Goal: Task Accomplishment & Management: Manage account settings

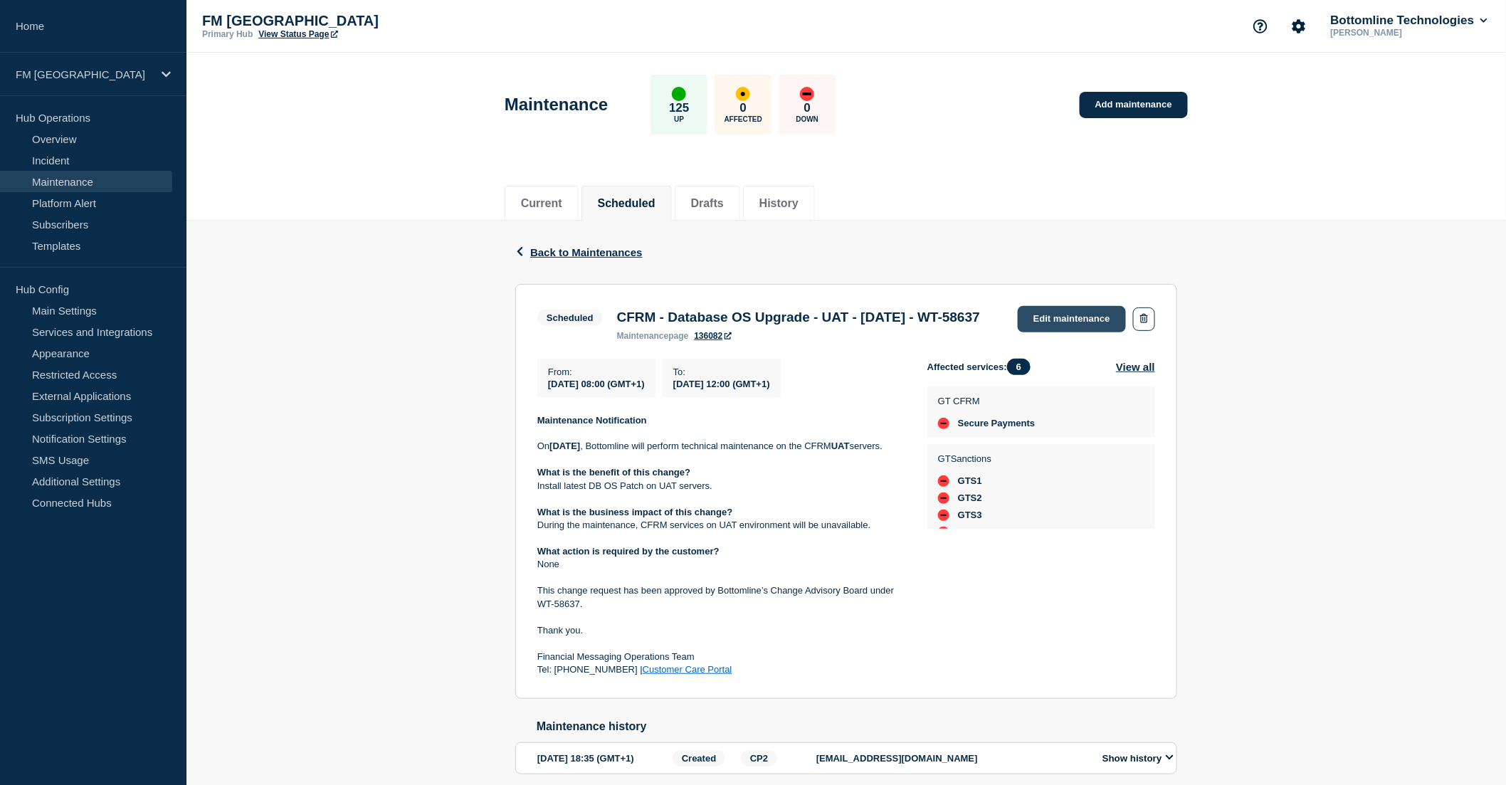
click at [1066, 314] on link "Edit maintenance" at bounding box center [1072, 319] width 108 height 26
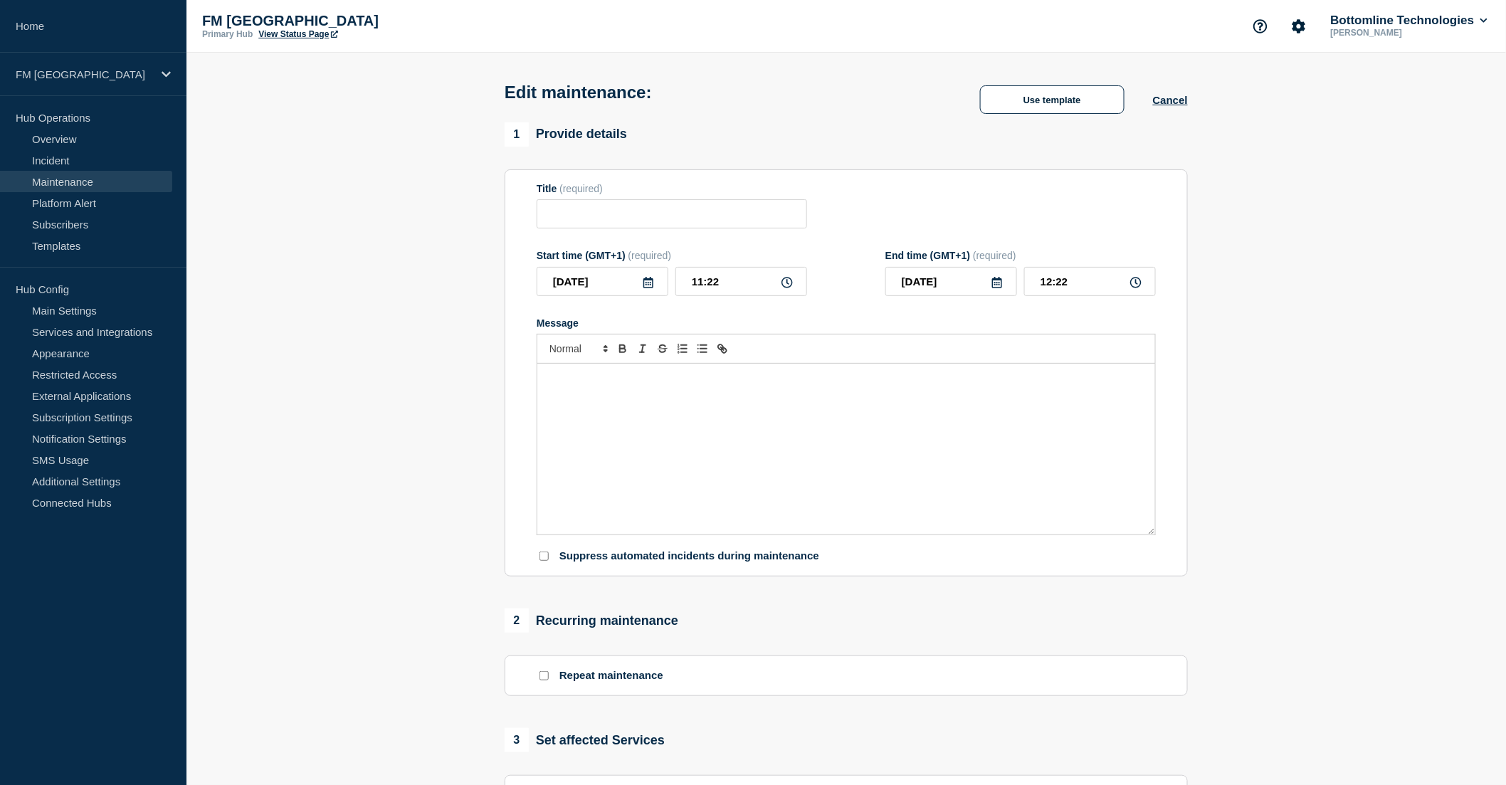
type input "CFRM - Database OS Upgrade - UAT - [DATE] - WT-58637"
type input "[DATE]"
type input "08:00"
type input "[DATE]"
type input "12:00"
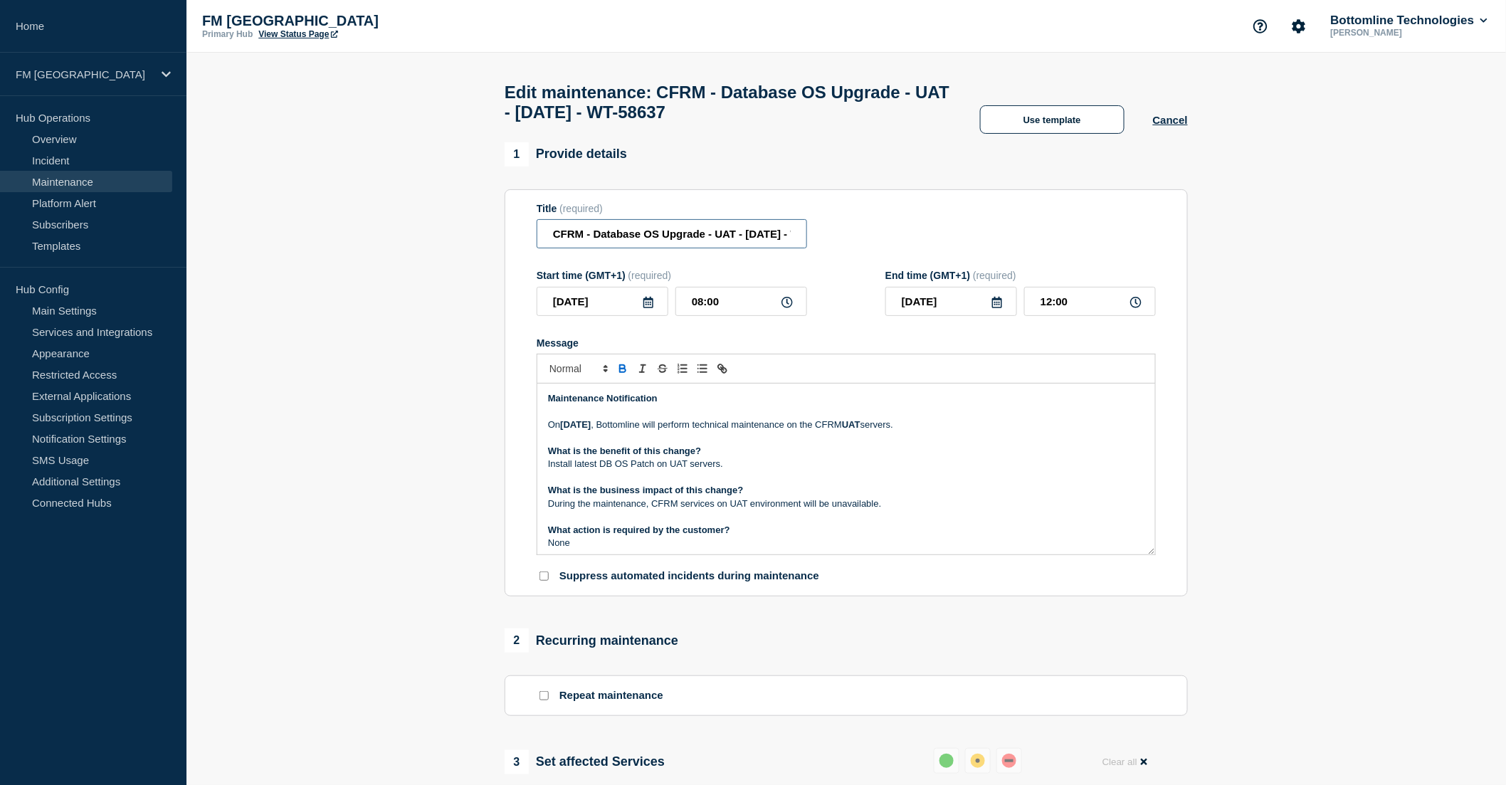
click at [557, 246] on input "CFRM - Database OS Upgrade - UAT - [DATE] - WT-58637" at bounding box center [672, 233] width 270 height 29
click at [550, 235] on input "CFRM - Database OS Upgrade - UAT - [DATE] - WT-58637" at bounding box center [672, 233] width 270 height 29
click at [690, 238] on input "Update: CFRM - Database OS Upgrade - UAT - [DATE] - WT-58637" at bounding box center [672, 233] width 270 height 29
click at [638, 239] on input "Update: CFRM - Database OS Upgrade - UAT - [DATE] - WT-58637" at bounding box center [672, 233] width 270 height 29
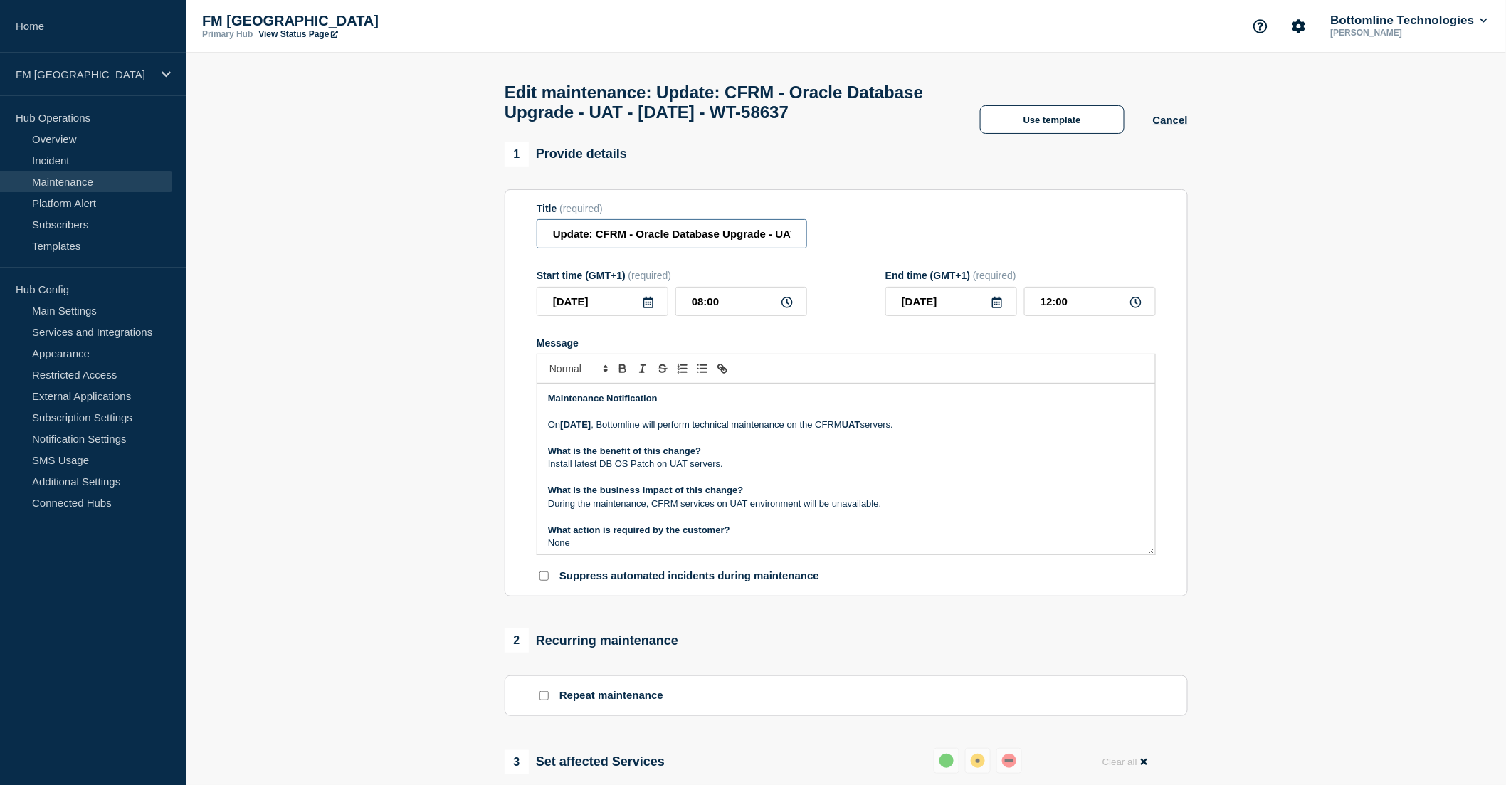
click at [738, 248] on input "Update: CFRM - Oracle Database Upgrade - UAT - [DATE] - WT-58637" at bounding box center [672, 233] width 270 height 29
type input "Update: CFRM - Oracle Database Patch - UAT - [DATE] - WT-58637"
click at [621, 470] on p "Install latest DB OS Patch on UAT servers." at bounding box center [846, 464] width 596 height 13
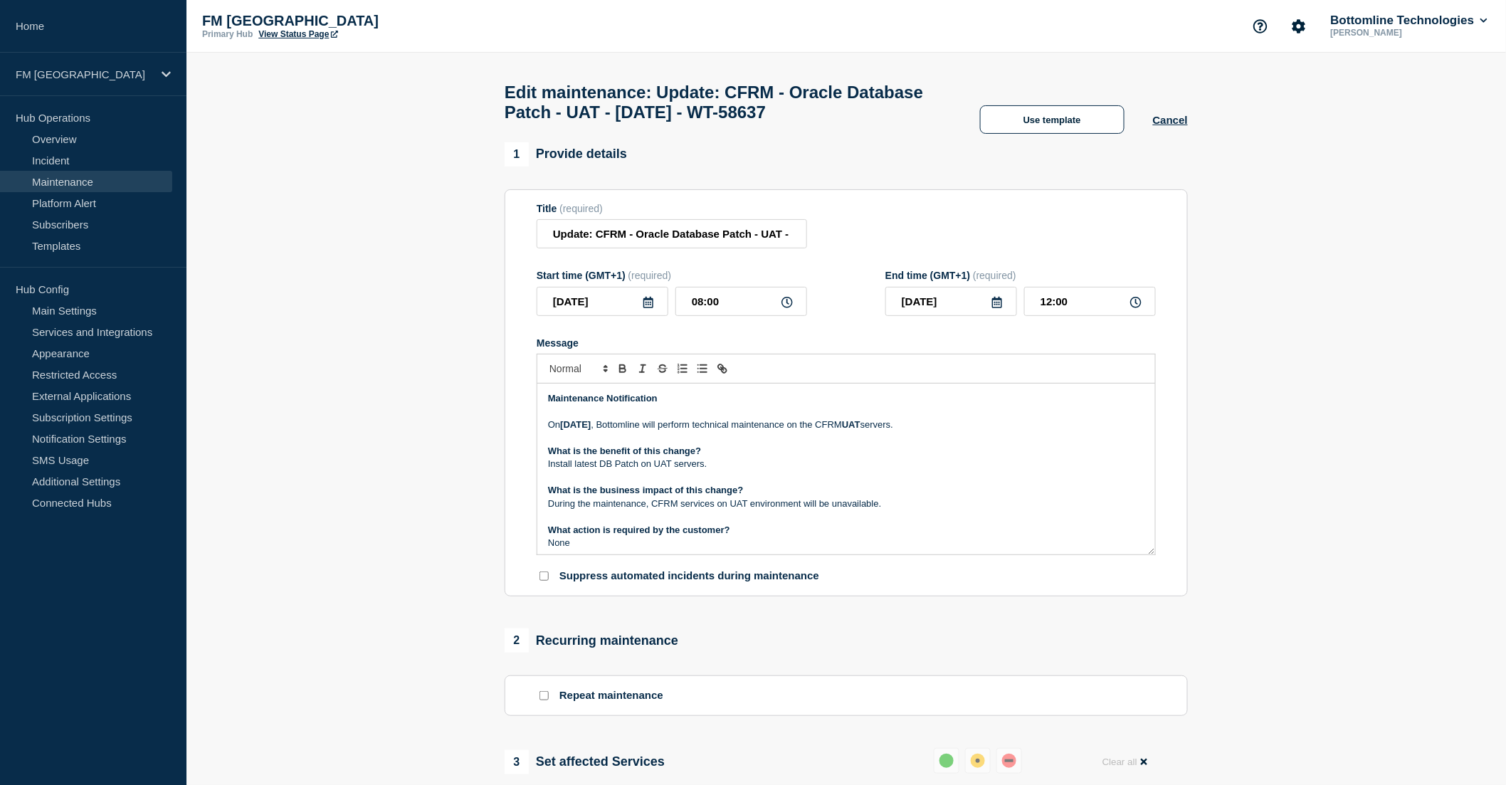
click at [745, 470] on p "Install latest DB Patch on UAT servers." at bounding box center [846, 464] width 596 height 13
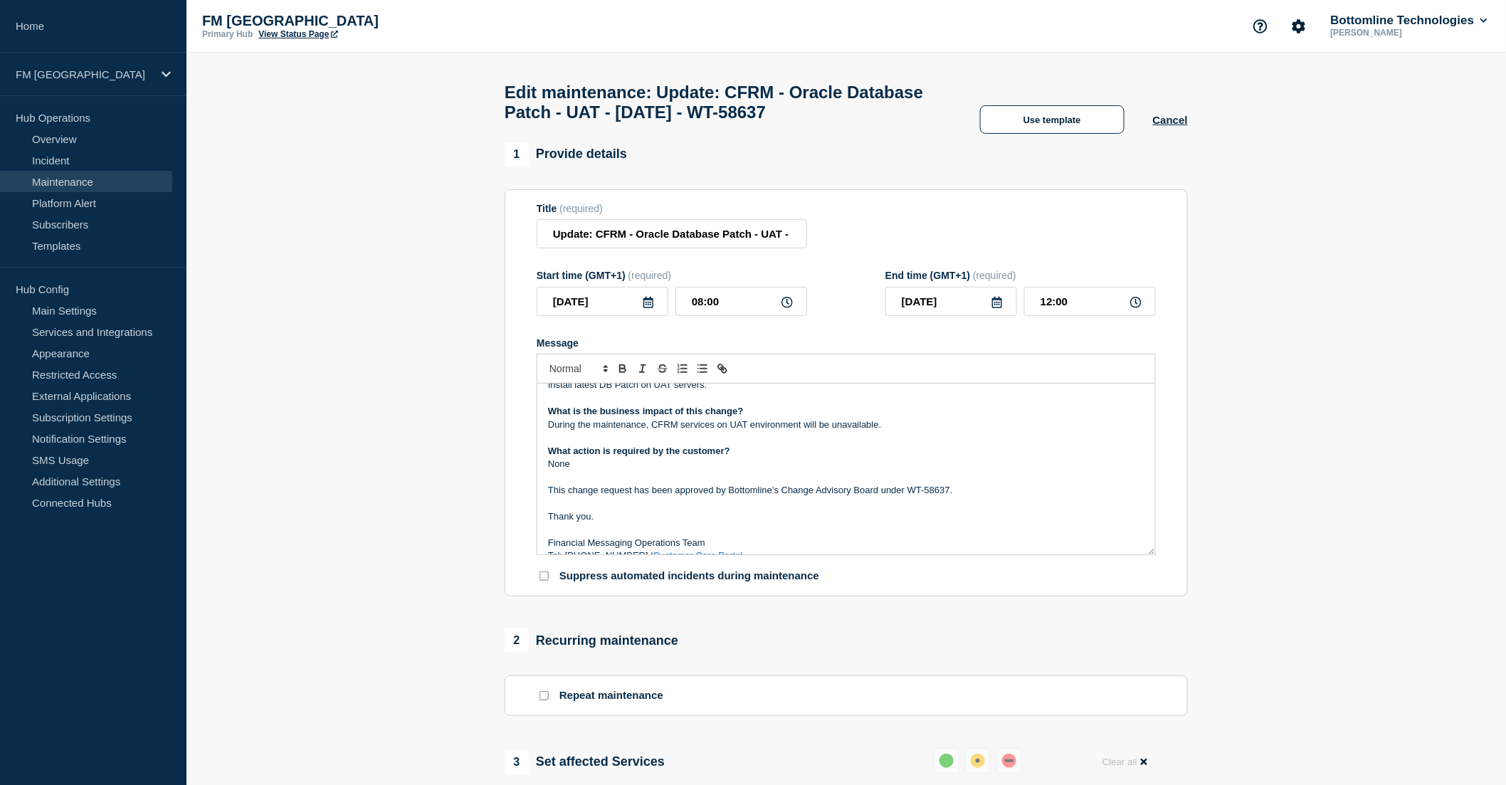
scroll to position [95, 0]
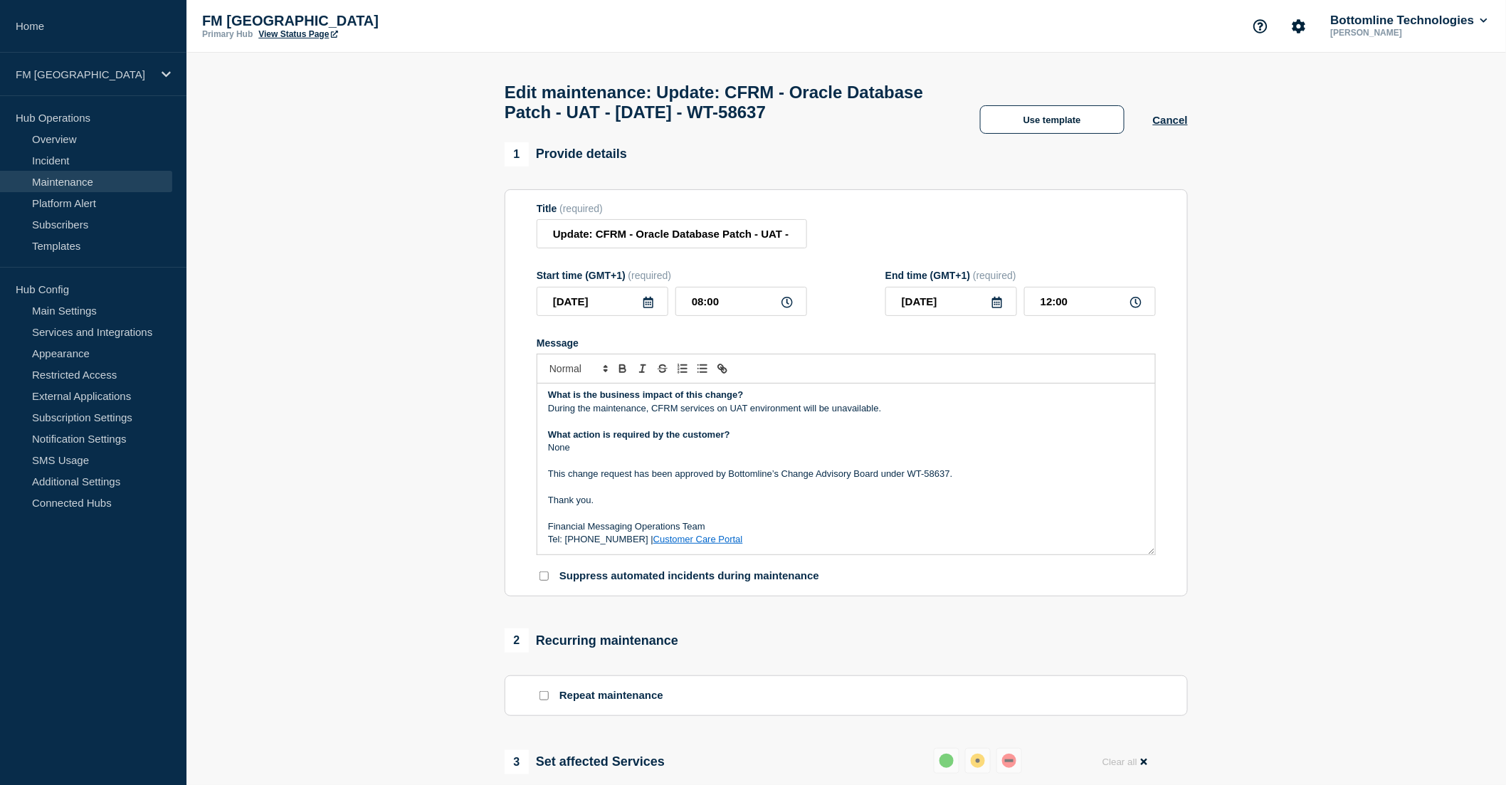
click at [782, 554] on div "Maintenance Notification [DATE][DATE] , Bottomline will perform technical maint…" at bounding box center [846, 469] width 618 height 171
click at [774, 527] on p "Financial Messaging Operations Team" at bounding box center [846, 526] width 596 height 13
click at [673, 492] on p "Message" at bounding box center [846, 487] width 596 height 13
click at [727, 532] on p "Financial Messaging Operations Team" at bounding box center [846, 526] width 596 height 13
click at [688, 520] on p "Message" at bounding box center [846, 513] width 596 height 13
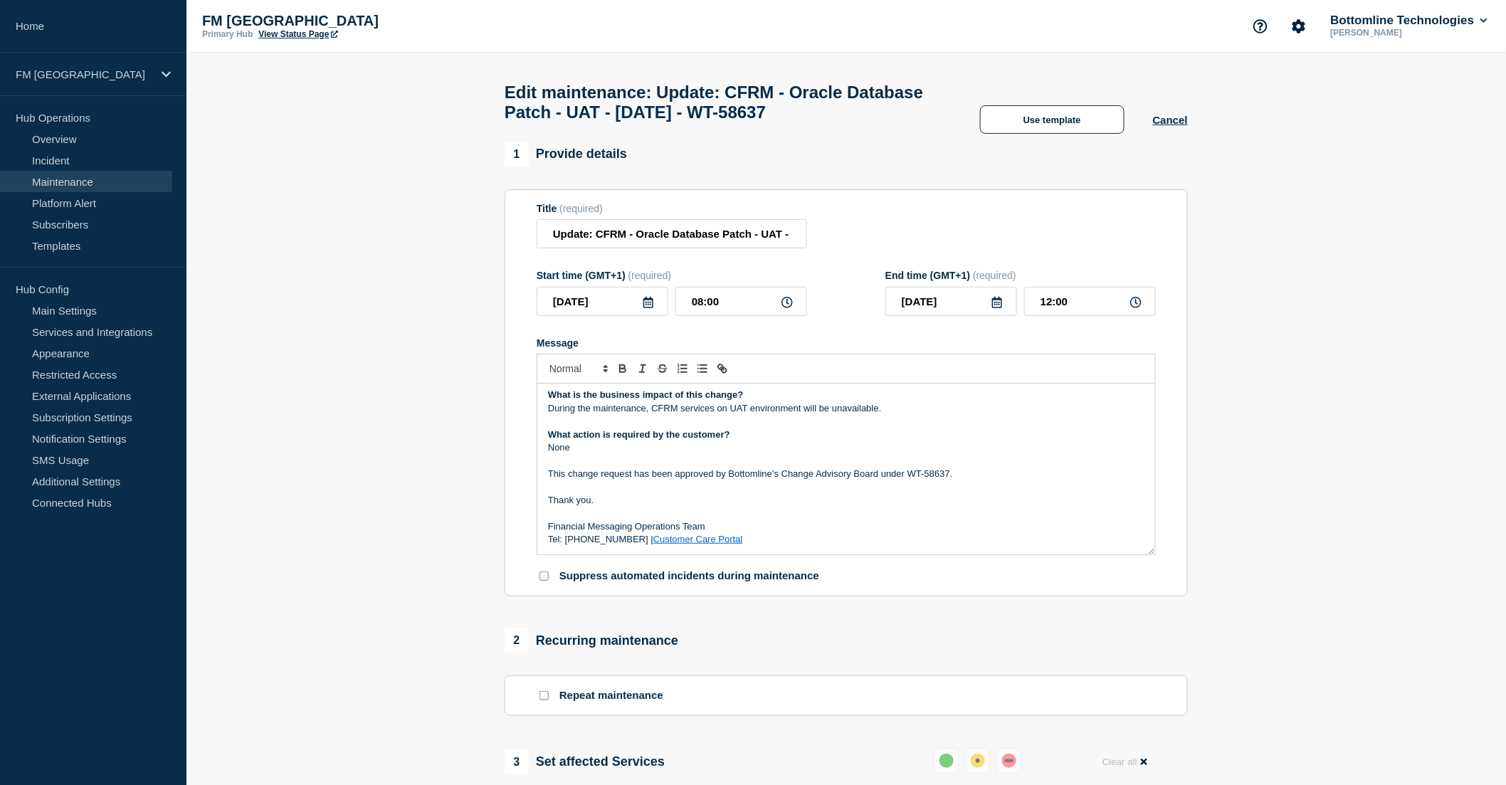
click at [548, 505] on p "Thank you." at bounding box center [846, 500] width 596 height 13
click at [544, 489] on div "Maintenance Notification [DATE][DATE] , Bottomline will perform technical maint…" at bounding box center [846, 469] width 618 height 171
click at [567, 465] on p "Message" at bounding box center [846, 461] width 596 height 13
click at [543, 487] on div "Maintenance Notification [DATE][DATE] , Bottomline will perform technical maint…" at bounding box center [846, 469] width 618 height 171
click at [596, 466] on p "Message" at bounding box center [846, 461] width 596 height 13
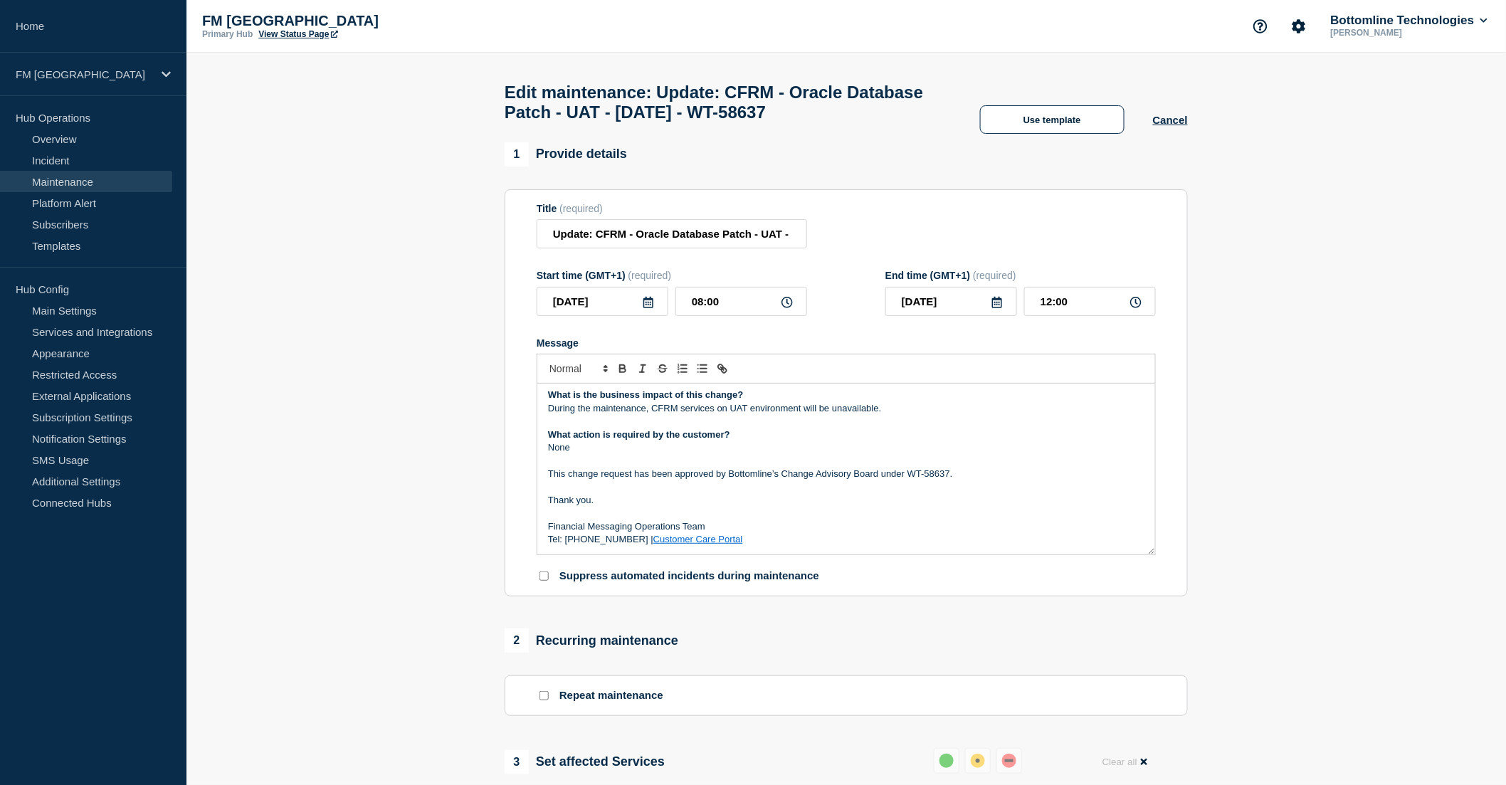
click at [603, 452] on p "None" at bounding box center [846, 447] width 596 height 13
click at [737, 438] on p "What action is required by the customer?" at bounding box center [846, 434] width 596 height 13
click at [708, 428] on p "Message" at bounding box center [846, 421] width 596 height 13
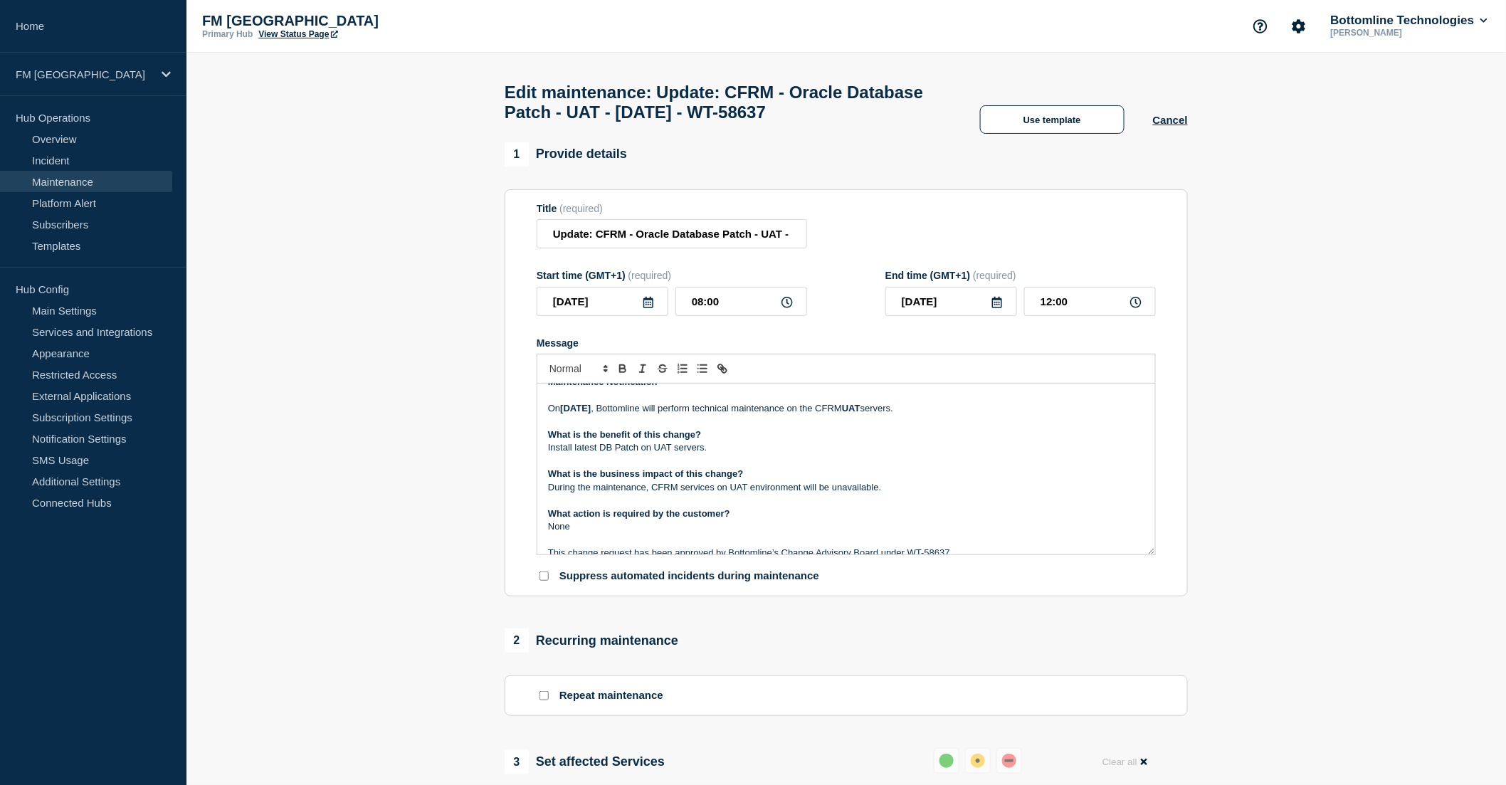
scroll to position [0, 0]
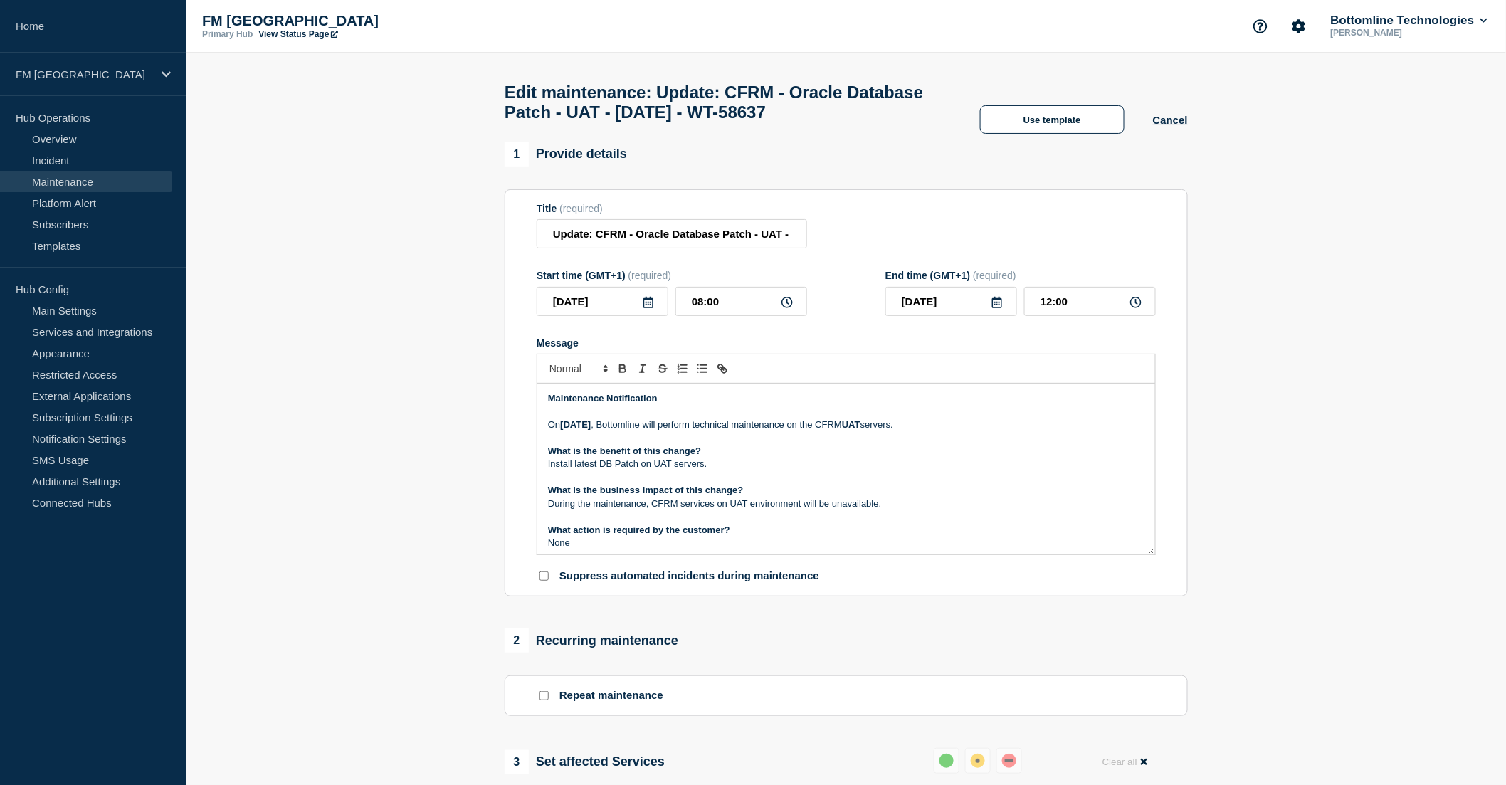
click at [994, 429] on p "[DATE][DATE] , Bottomline will perform technical maintenance on the CFRM UAT se…" at bounding box center [846, 425] width 596 height 13
click at [1020, 429] on p "[DATE][DATE] , Bottomline will perform technical maintenance on the CFRM UAT se…" at bounding box center [846, 425] width 596 height 13
click at [763, 454] on p "What is the benefit of this change?" at bounding box center [846, 451] width 596 height 13
click at [756, 470] on p "Install latest DB Patch on UAT servers." at bounding box center [846, 464] width 596 height 13
click at [752, 484] on p "Message" at bounding box center [846, 477] width 596 height 13
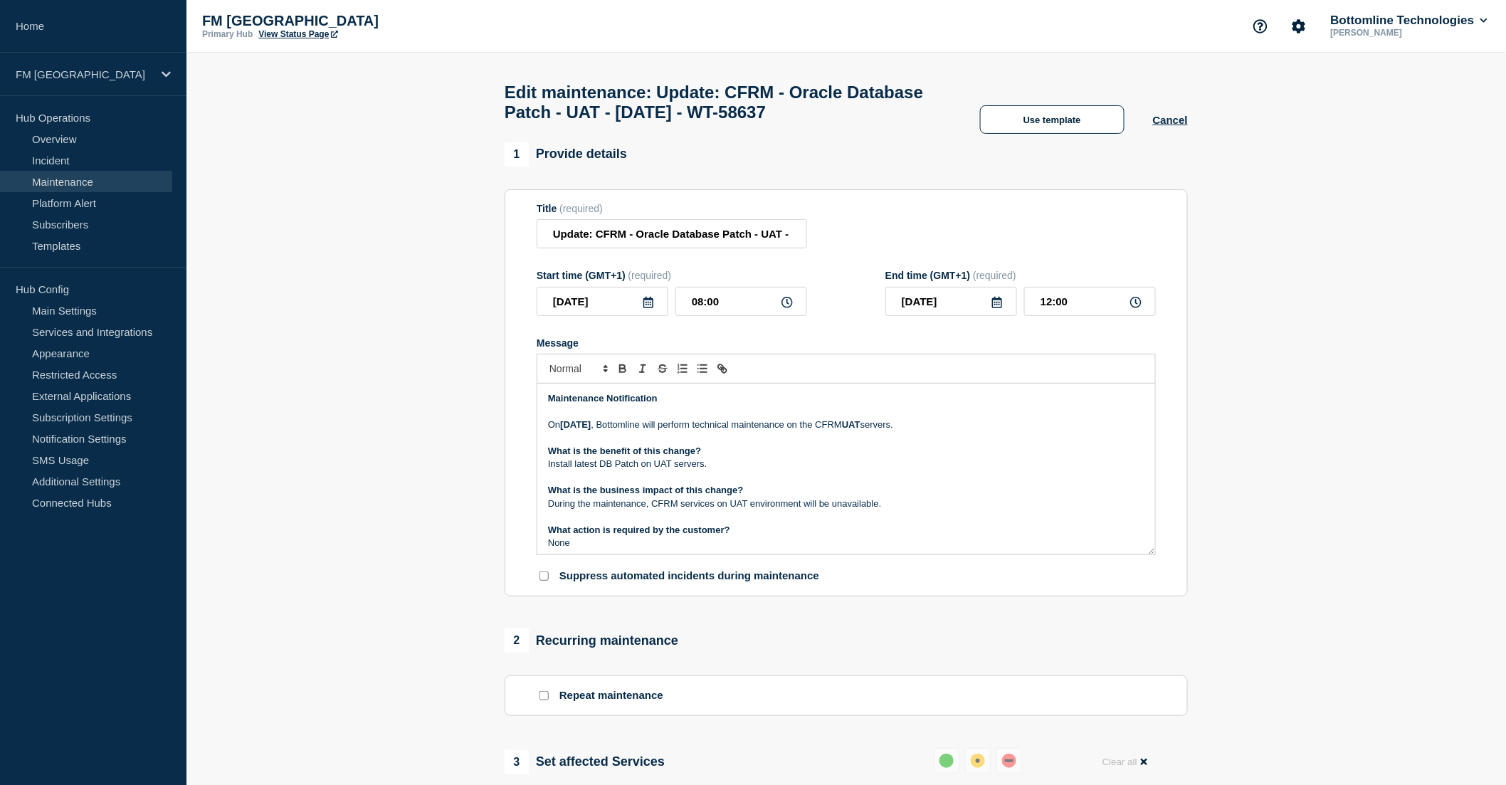
click at [760, 470] on p "Install latest DB Patch on UAT servers." at bounding box center [846, 464] width 596 height 13
click at [747, 457] on p "What is the benefit of this change?" at bounding box center [846, 451] width 596 height 13
click at [746, 470] on p "Install latest DB Patch on UAT servers." at bounding box center [846, 464] width 596 height 13
click at [737, 484] on p "Message" at bounding box center [846, 477] width 596 height 13
click at [756, 494] on p "What is the business impact of this change?" at bounding box center [846, 490] width 596 height 13
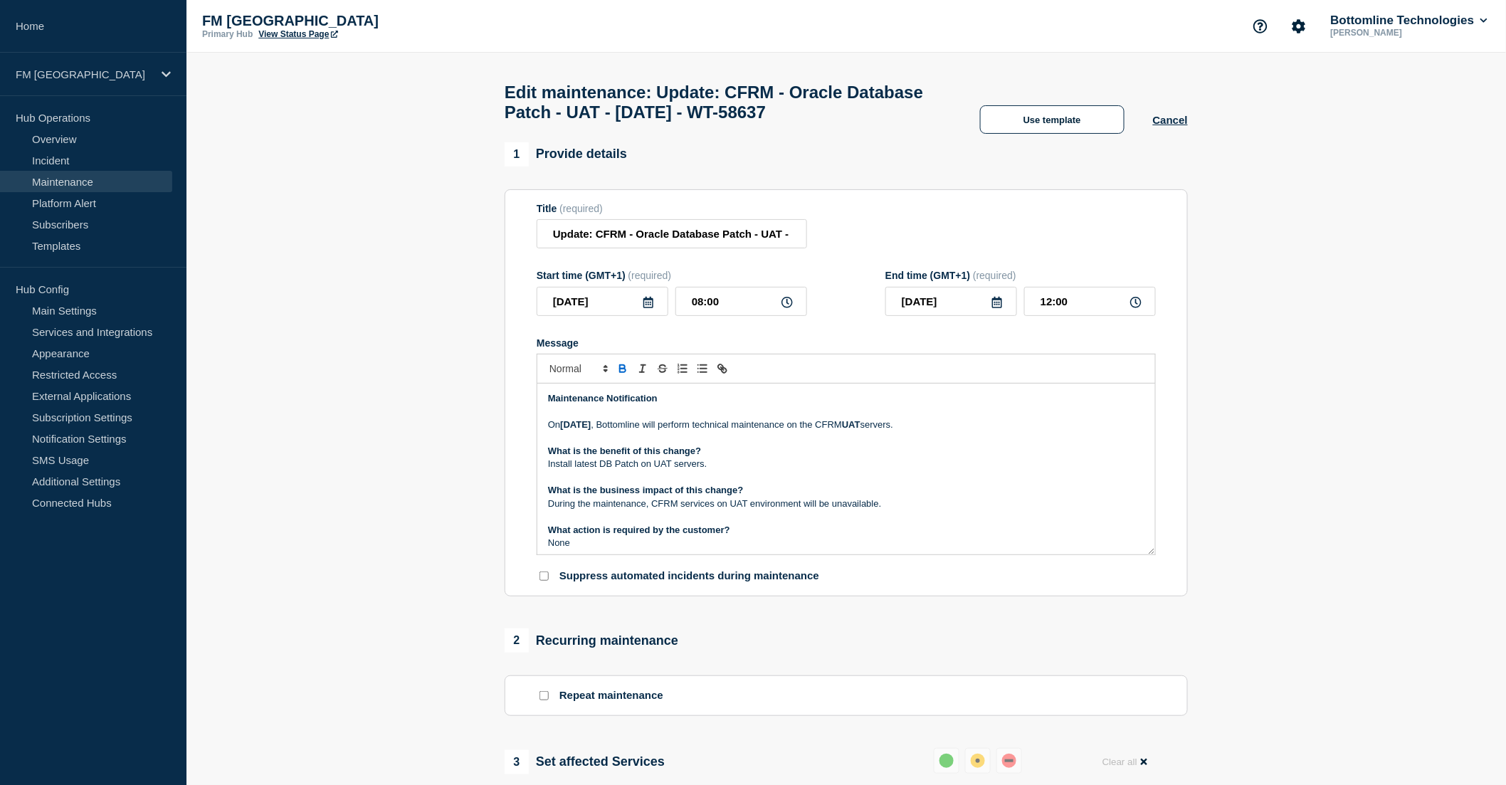
click at [947, 522] on p "Message" at bounding box center [846, 516] width 596 height 13
click at [947, 510] on p "During the maintenance, CFRM services on UAT environment will be unavailable." at bounding box center [846, 504] width 596 height 13
click at [935, 510] on p "During the maintenance, CFRM services on UAT environment will be unavailable." at bounding box center [846, 504] width 596 height 13
click at [930, 523] on p "Message" at bounding box center [846, 516] width 596 height 13
click at [930, 510] on p "During the maintenance, CFRM services on UAT environment will be unavailable." at bounding box center [846, 504] width 596 height 13
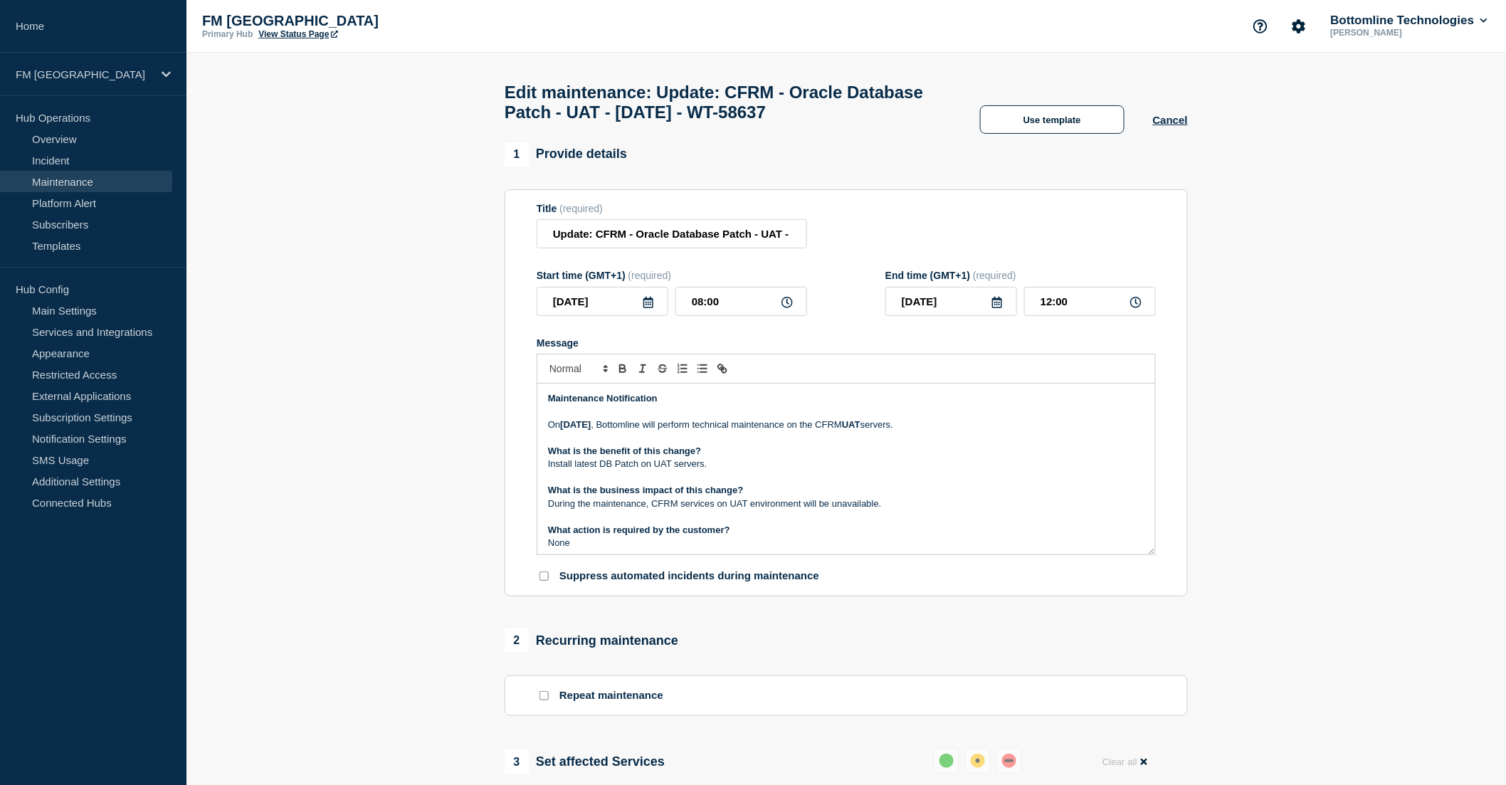
click at [931, 497] on p "What is the business impact of this change?" at bounding box center [846, 490] width 596 height 13
click at [735, 470] on p "Install latest DB Patch on UAT servers." at bounding box center [846, 464] width 596 height 13
